Goal: Find specific fact: Find specific fact

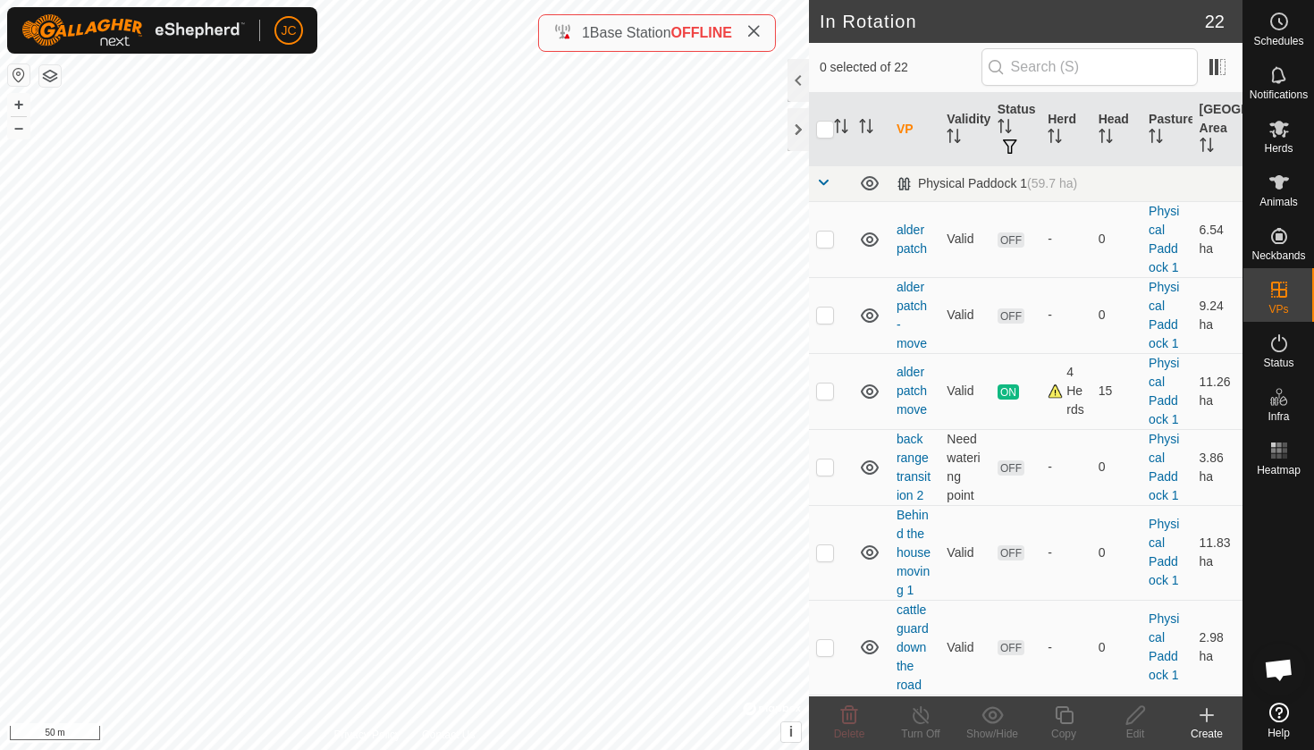
checkbox input "true"
checkbox input "false"
click at [1276, 172] on icon at bounding box center [1278, 182] width 21 height 21
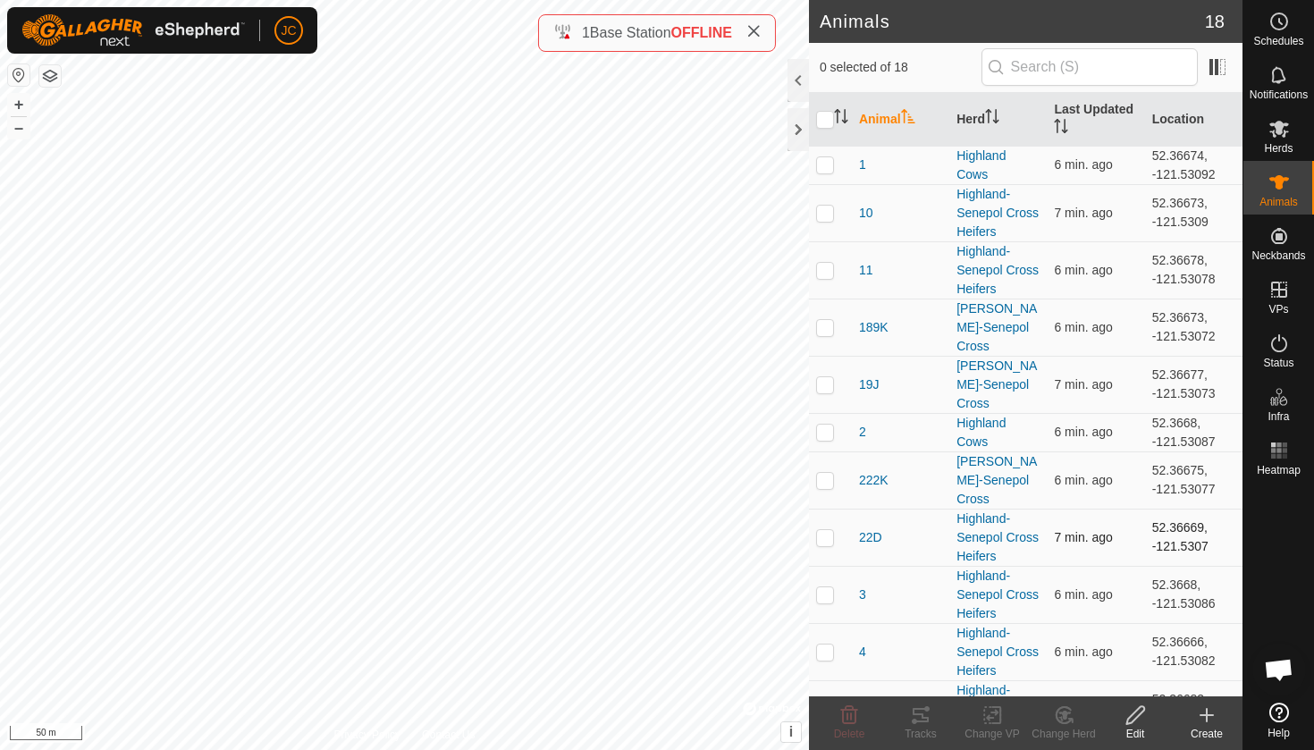
click at [1075, 537] on span "7 min. ago" at bounding box center [1083, 537] width 58 height 14
click at [1074, 538] on span "7 min. ago" at bounding box center [1083, 537] width 58 height 14
click at [1156, 538] on td "52.36669, -121.5307" at bounding box center [1193, 537] width 97 height 57
click at [1158, 534] on td "52.36669, -121.5307" at bounding box center [1193, 537] width 97 height 57
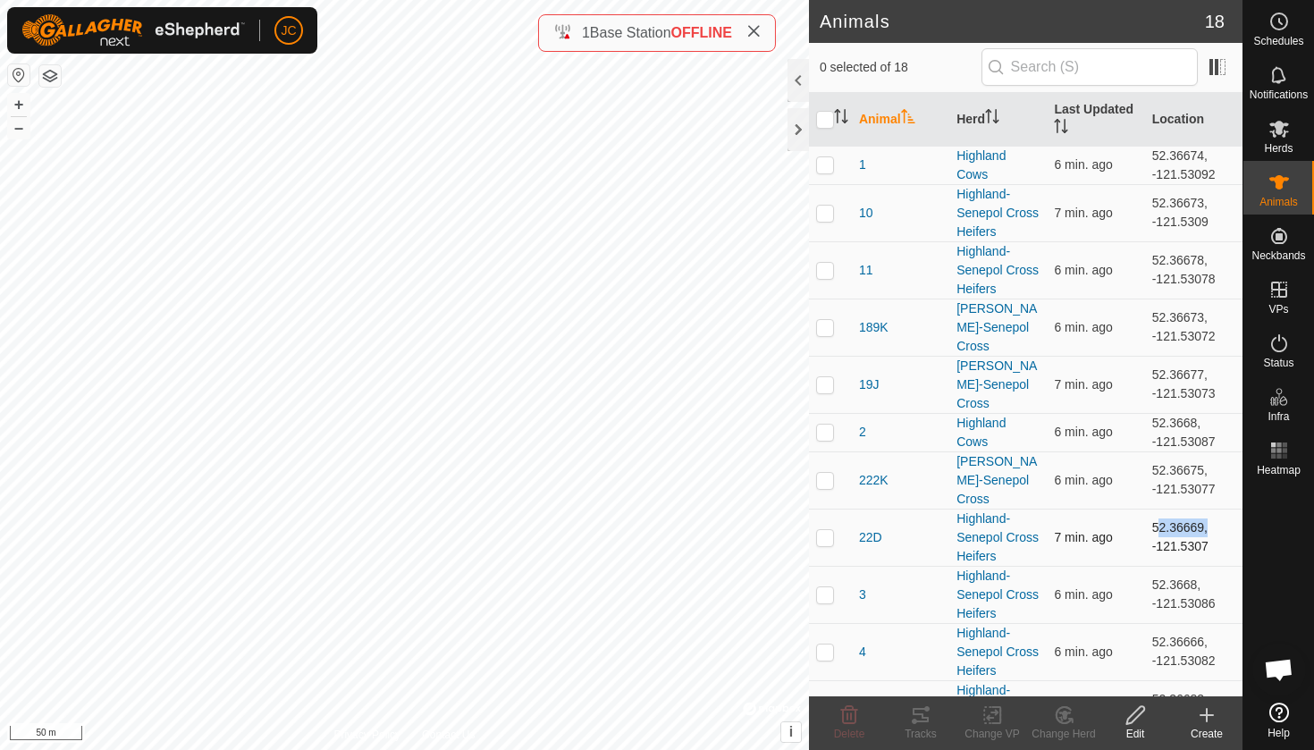
click at [1158, 534] on td "52.36669, -121.5307" at bounding box center [1193, 537] width 97 height 57
copy td "52.36669"
drag, startPoint x: 1143, startPoint y: 548, endPoint x: 1209, endPoint y: 542, distance: 66.4
click at [1209, 542] on td "52.36669, -121.5307" at bounding box center [1193, 537] width 97 height 57
copy td "-121.5307"
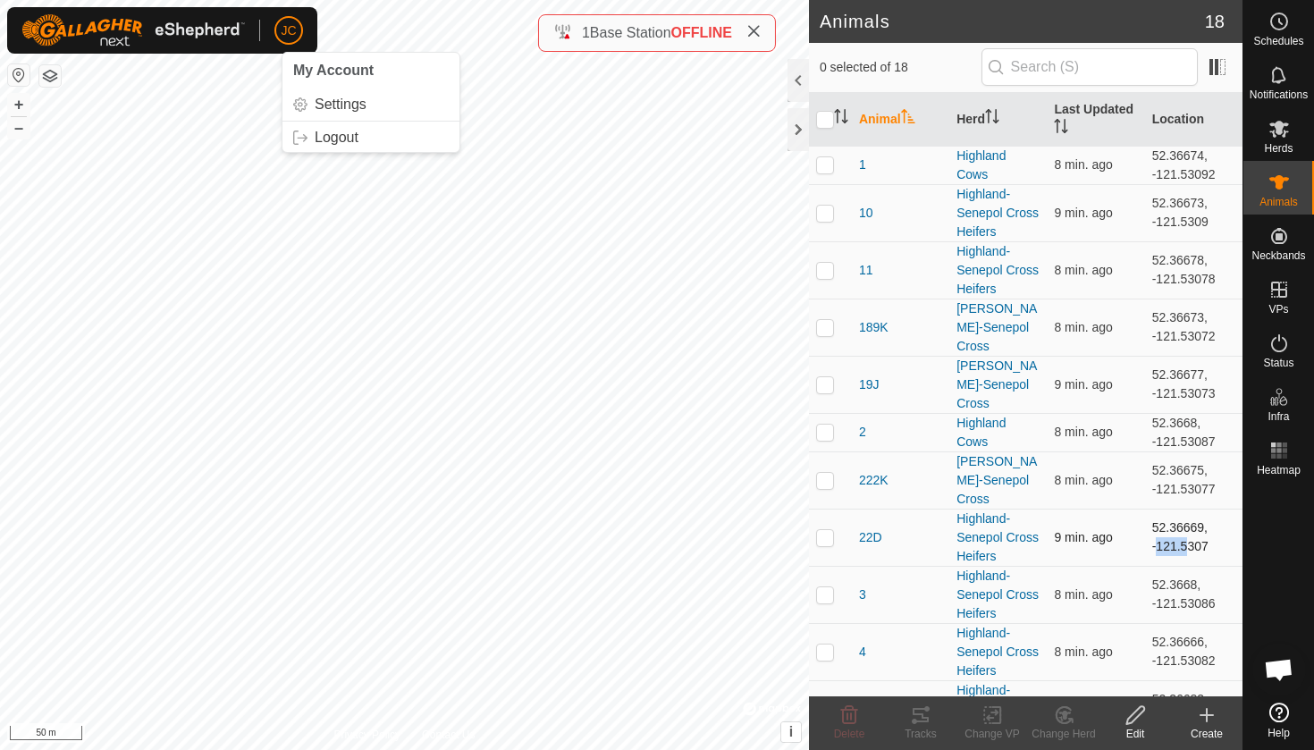
drag, startPoint x: 1141, startPoint y: 536, endPoint x: 1170, endPoint y: 544, distance: 29.7
click at [1170, 544] on td "52.36669, -121.5307" at bounding box center [1193, 537] width 97 height 57
drag, startPoint x: 1140, startPoint y: 532, endPoint x: 1205, endPoint y: 551, distance: 67.9
click at [1205, 551] on td "52.36669, -121.5307" at bounding box center [1193, 537] width 97 height 57
copy td "52.36669, -121.5307"
